Goal: Information Seeking & Learning: Learn about a topic

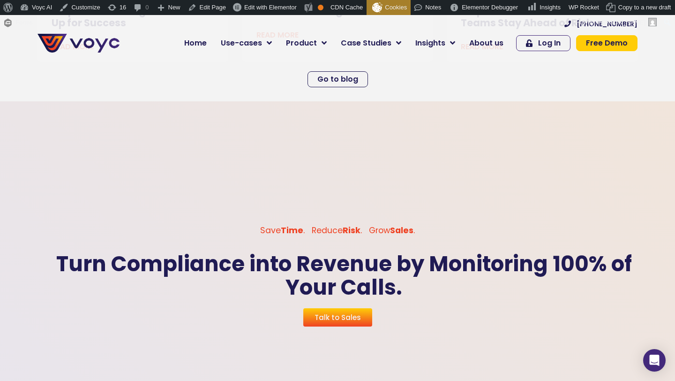
scroll to position [2697, 0]
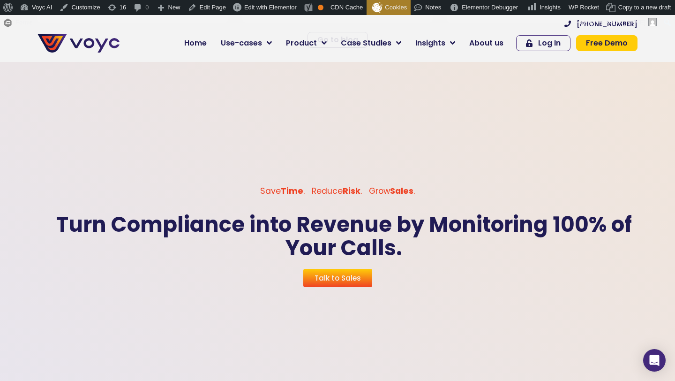
scroll to position [2735, 0]
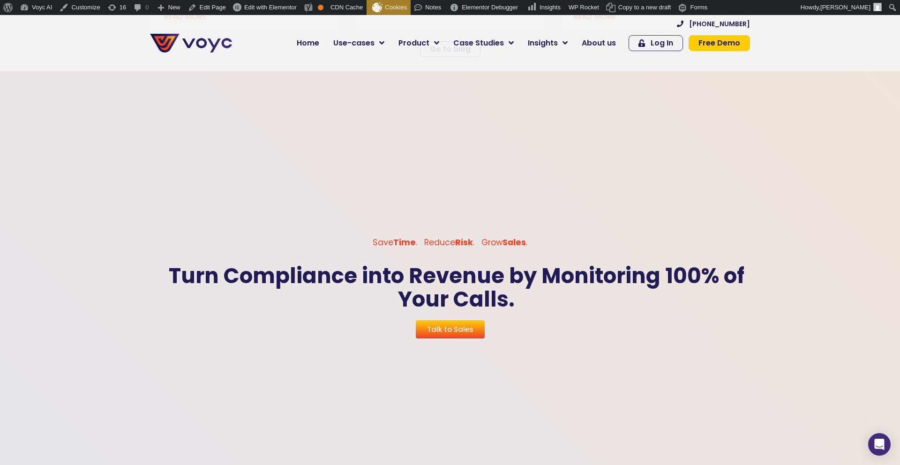
scroll to position [2777, 0]
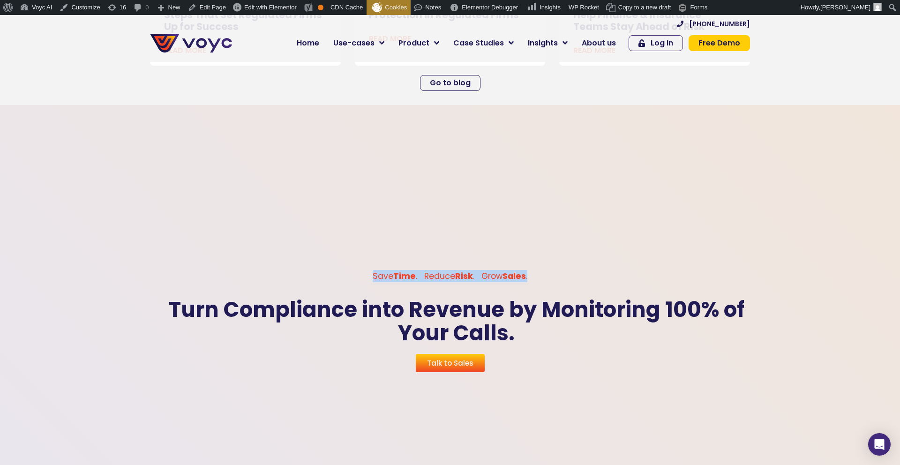
drag, startPoint x: 541, startPoint y: 263, endPoint x: 368, endPoint y: 258, distance: 172.6
click at [368, 270] on p "Save Time . Reduce Risk . Grow Sales ." at bounding box center [449, 276] width 609 height 12
copy p "Save Time . Reduce Risk . Grow Sales ."
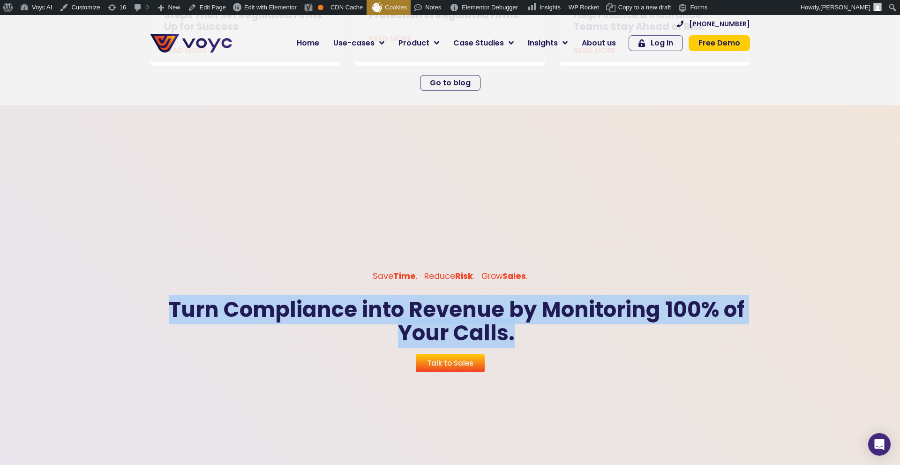
drag, startPoint x: 534, startPoint y: 324, endPoint x: 173, endPoint y: 283, distance: 362.4
click at [173, 298] on p "Turn Compliance into Revenue by Monitoring 100% of Your Calls." at bounding box center [456, 321] width 622 height 46
copy p "Turn Compliance into Revenue by Monitoring 100% of Your Calls."
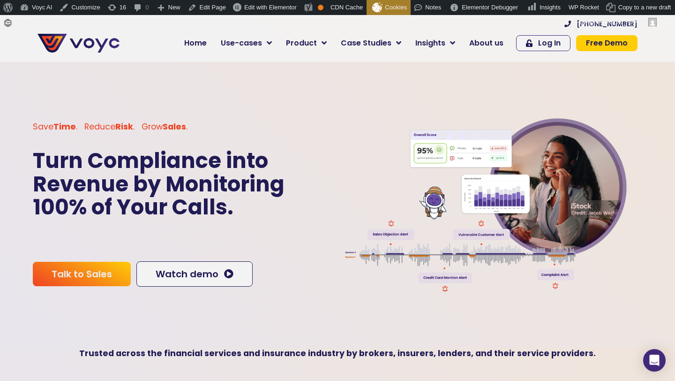
scroll to position [2, 0]
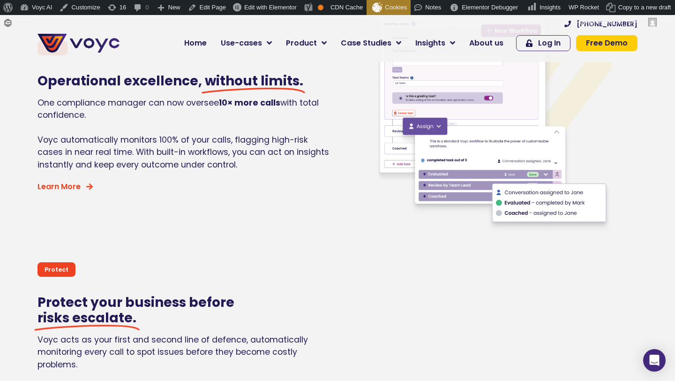
scroll to position [262, 0]
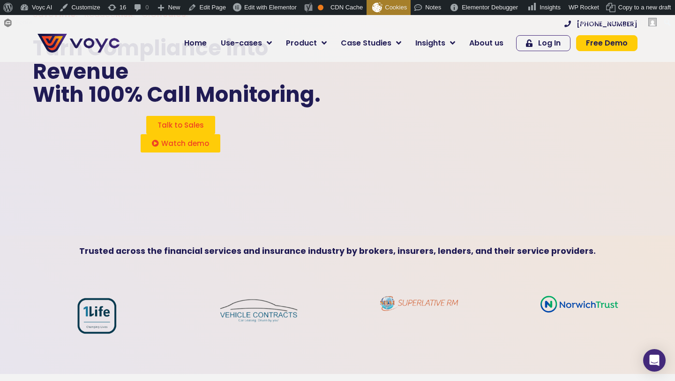
scroll to position [110, 0]
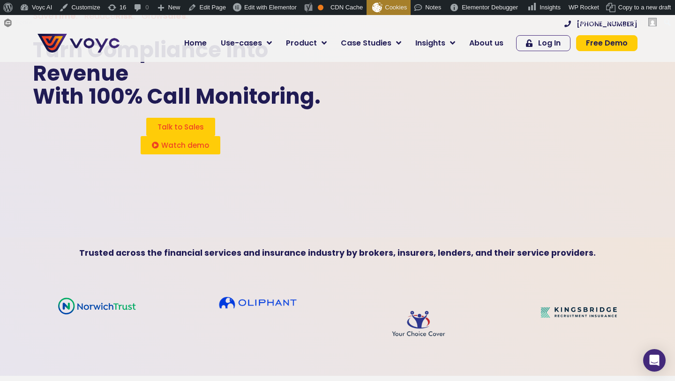
click at [282, 258] on b "Trusted across the financial services and insurance industry by brokers, insure…" at bounding box center [337, 252] width 517 height 11
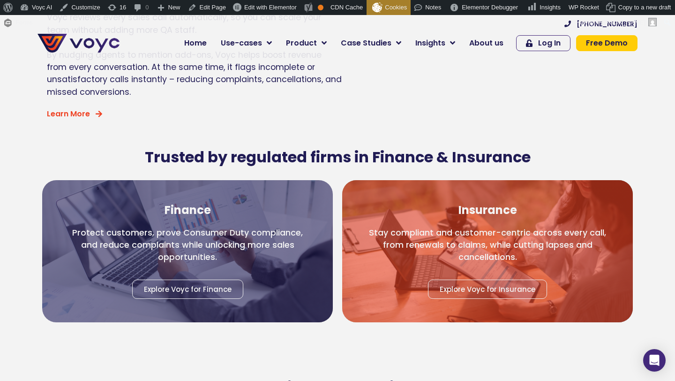
scroll to position [992, 0]
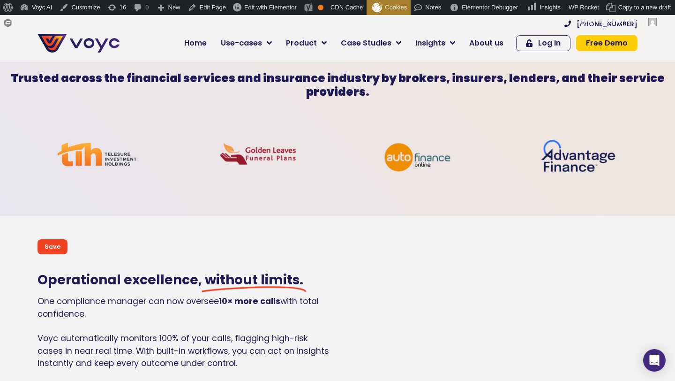
scroll to position [289, 0]
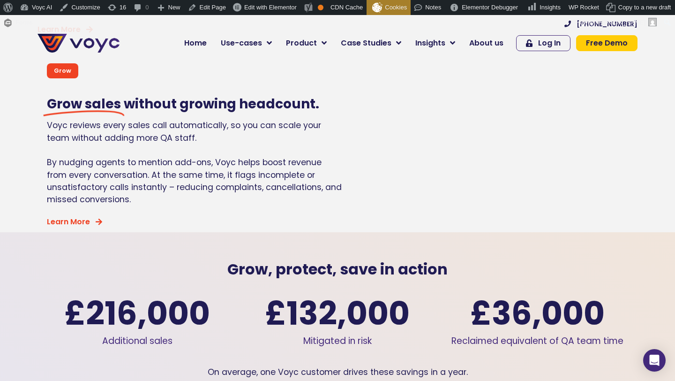
scroll to position [1124, 0]
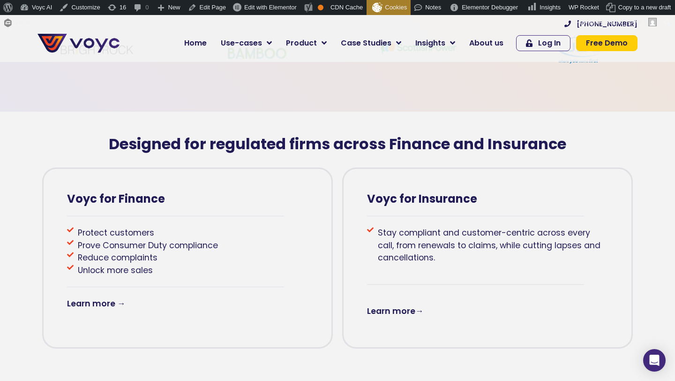
scroll to position [398, 0]
click at [205, 138] on h2 "Designed for regulated firms across Finance and Insurance" at bounding box center [338, 144] width 600 height 18
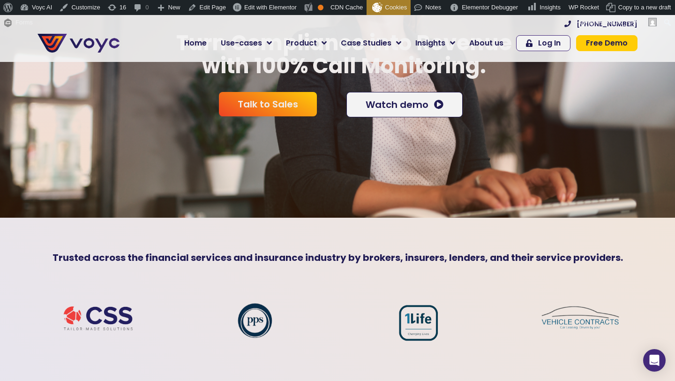
scroll to position [0, 0]
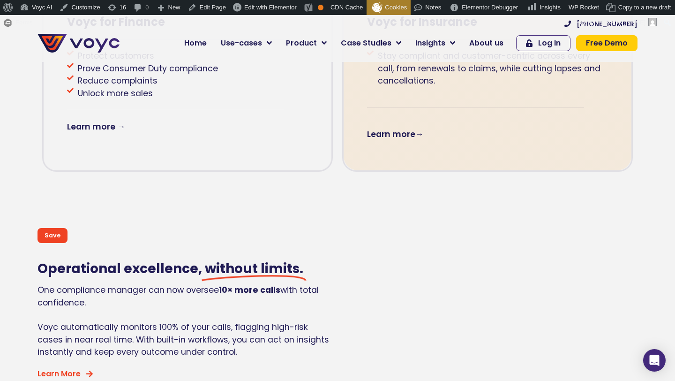
scroll to position [569, 0]
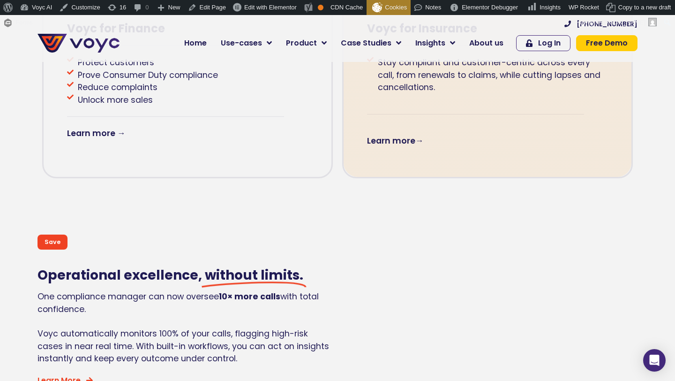
click at [390, 136] on link "Learn more" at bounding box center [391, 140] width 48 height 11
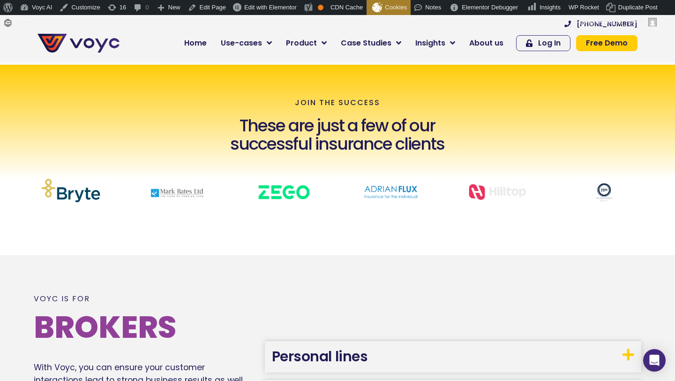
scroll to position [284, 0]
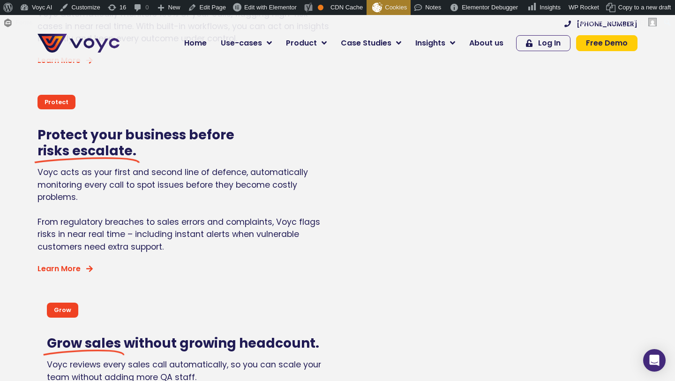
scroll to position [886, 0]
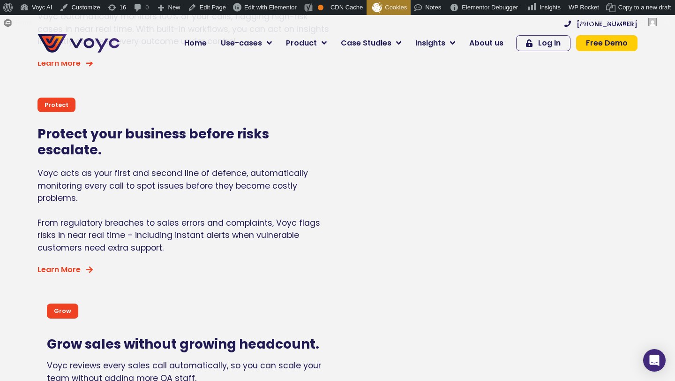
scroll to position [886, 0]
click at [236, 120] on div "Protect Protect your business before risks escalate. Voyc acts as your first an…" at bounding box center [180, 187] width 295 height 188
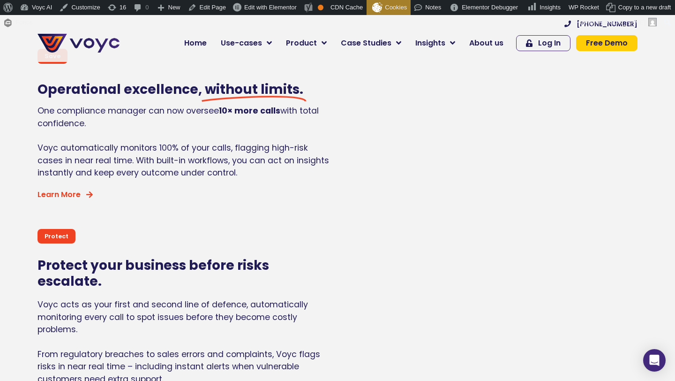
scroll to position [751, 0]
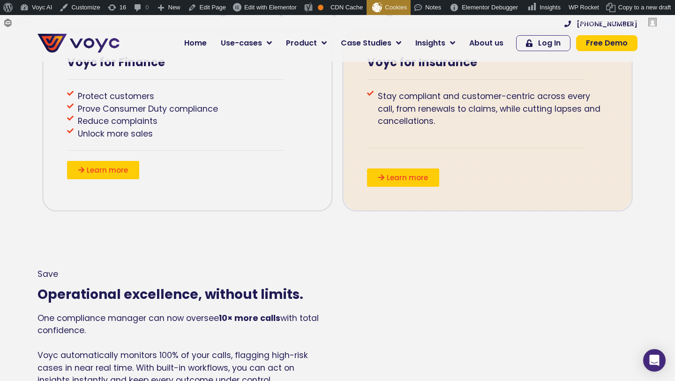
scroll to position [537, 0]
